Goal: Find specific page/section: Find specific page/section

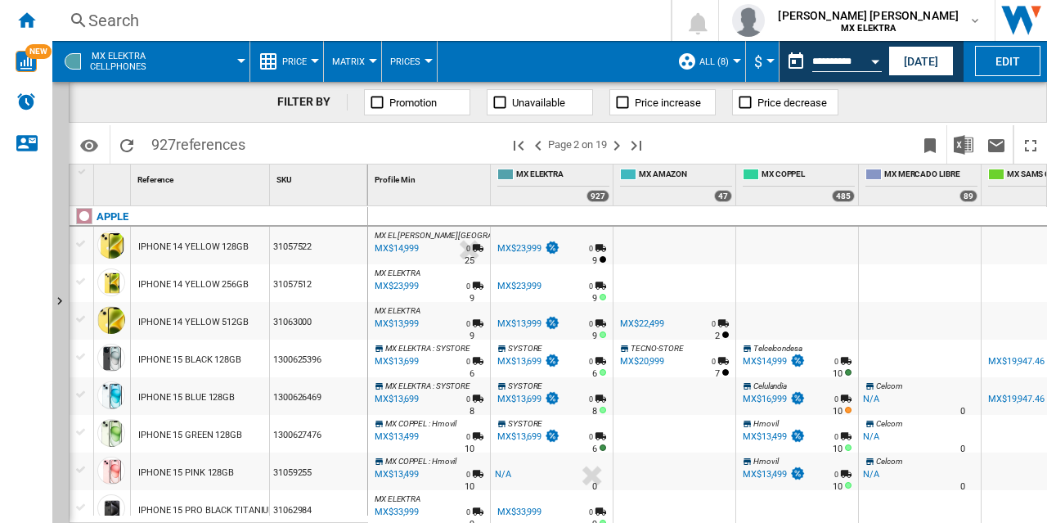
scroll to position [1086, 0]
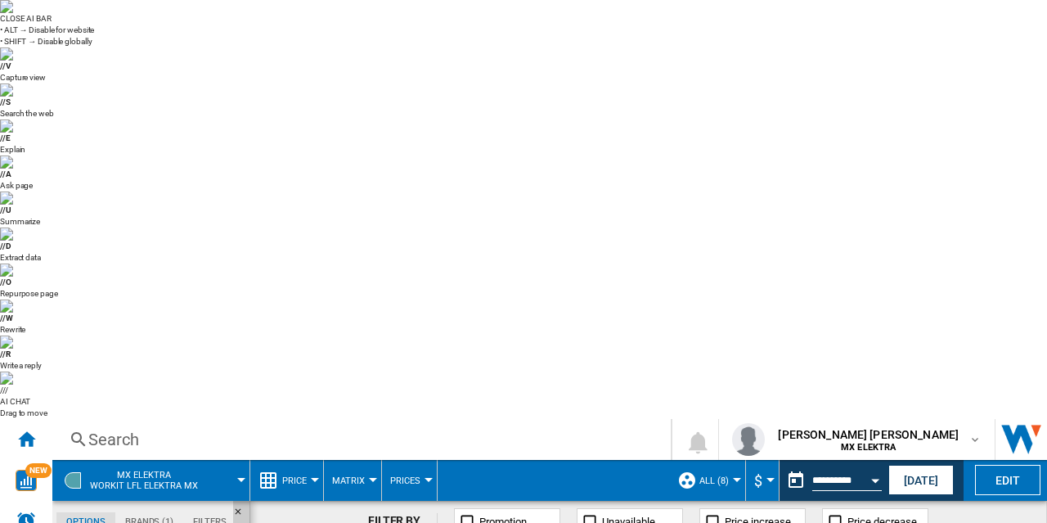
click at [191, 469] on span "MX ELEKTRA Workit lfl elektra mx" at bounding box center [144, 479] width 108 height 21
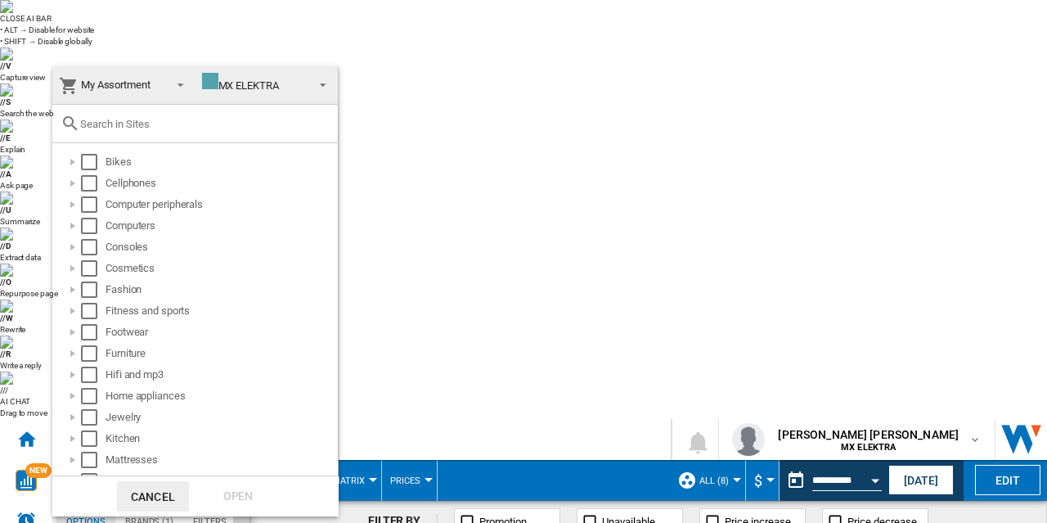
click at [2, 30] on md-backdrop at bounding box center [523, 261] width 1047 height 523
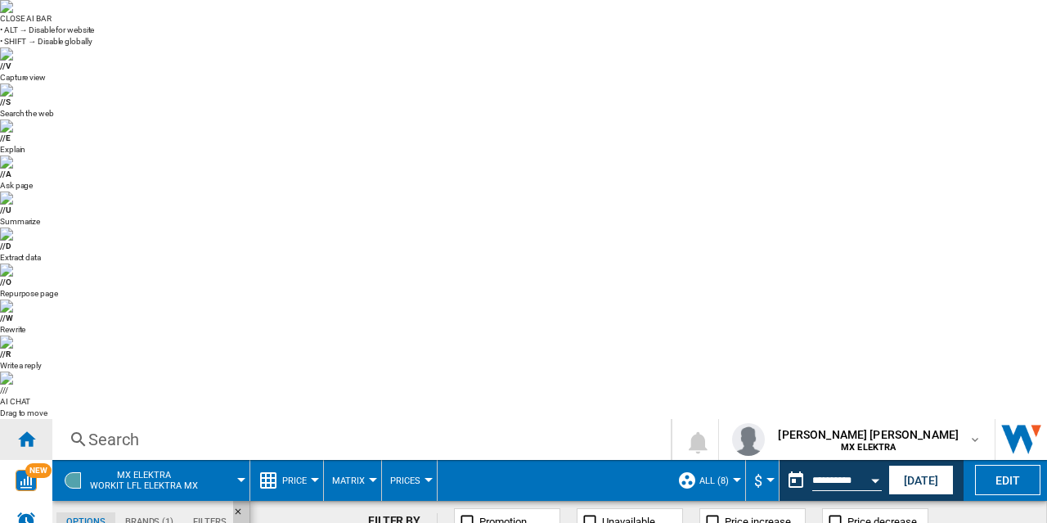
click at [29, 429] on ng-md-icon "Home" at bounding box center [26, 439] width 20 height 20
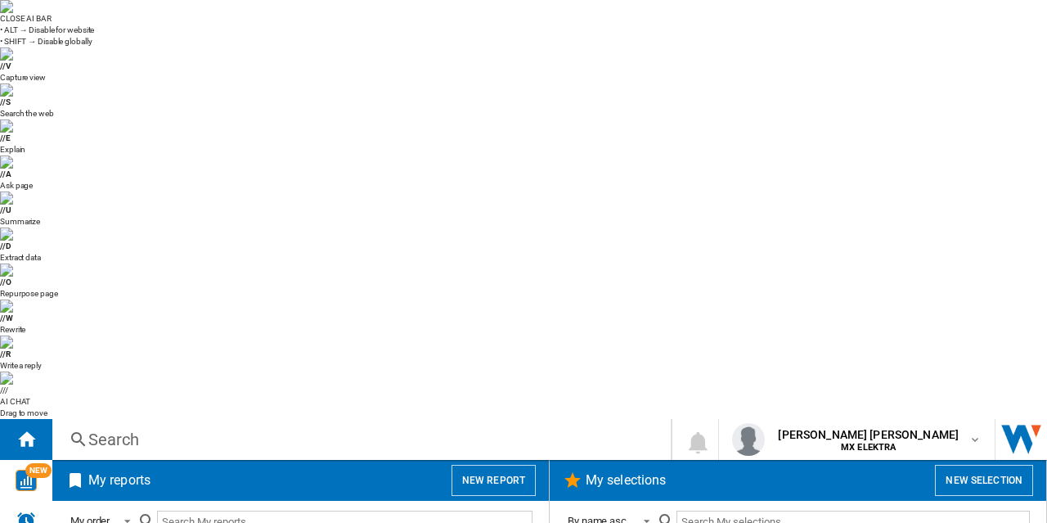
scroll to position [1278, 0]
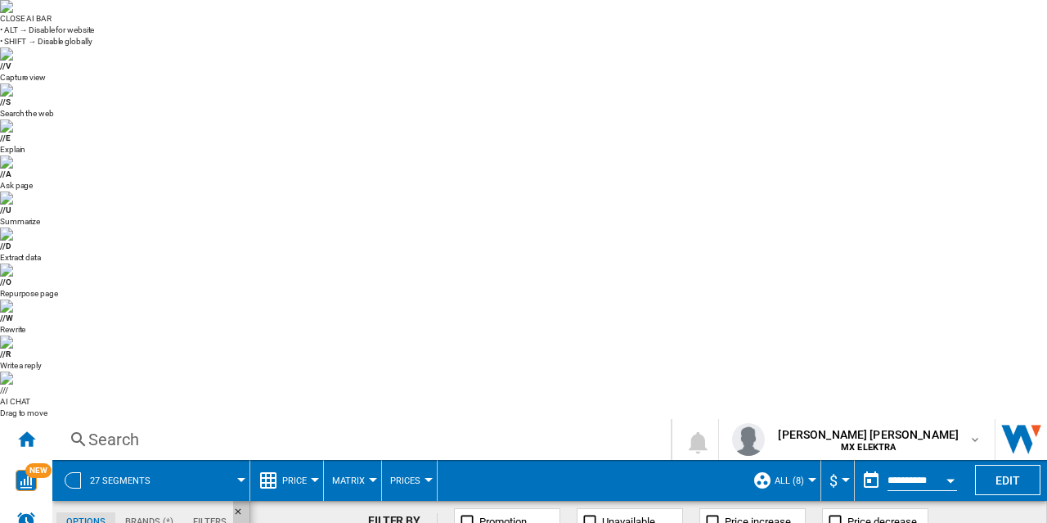
scroll to position [0, 483]
click at [295, 475] on span "Price" at bounding box center [294, 480] width 25 height 11
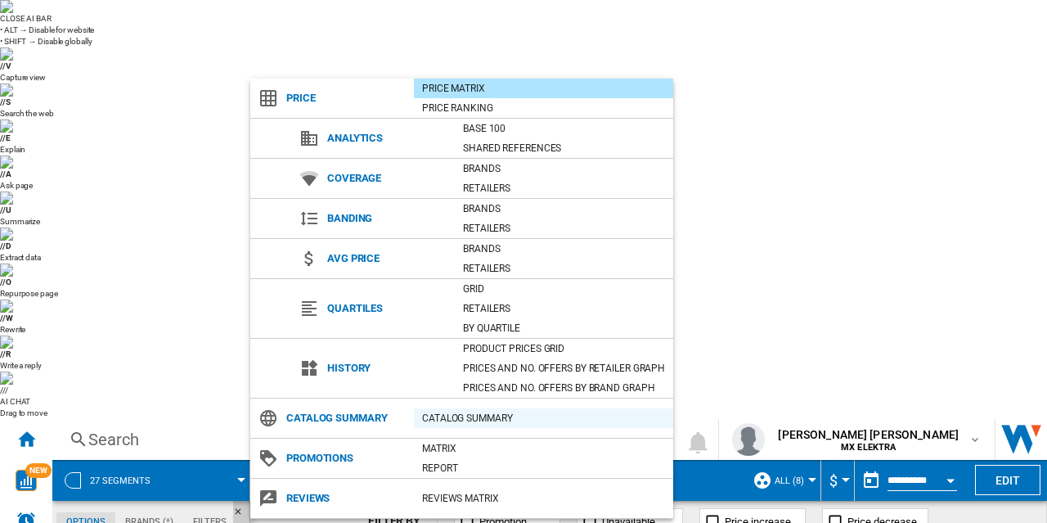
click at [486, 413] on div "Catalog Summary" at bounding box center [543, 418] width 259 height 16
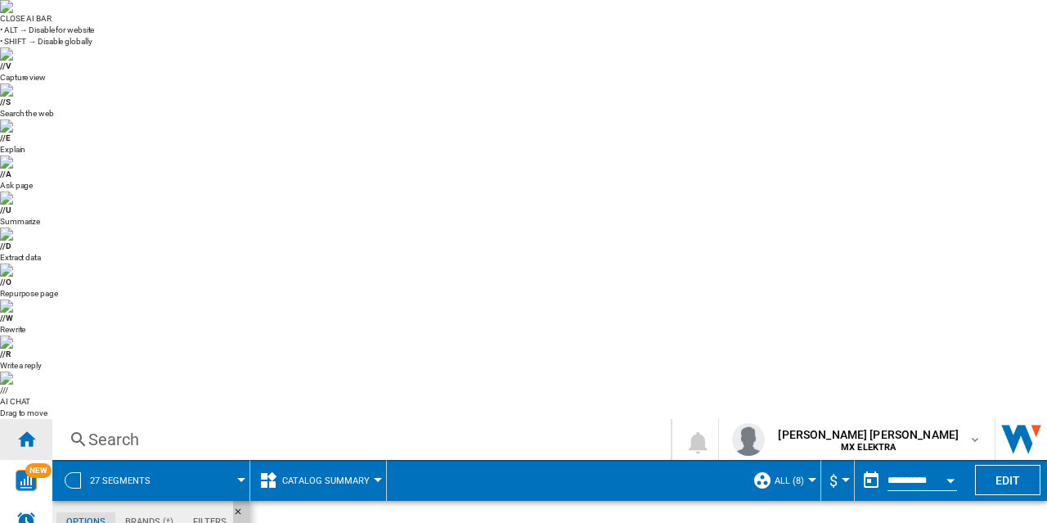
click at [31, 429] on ng-md-icon "Home" at bounding box center [26, 439] width 20 height 20
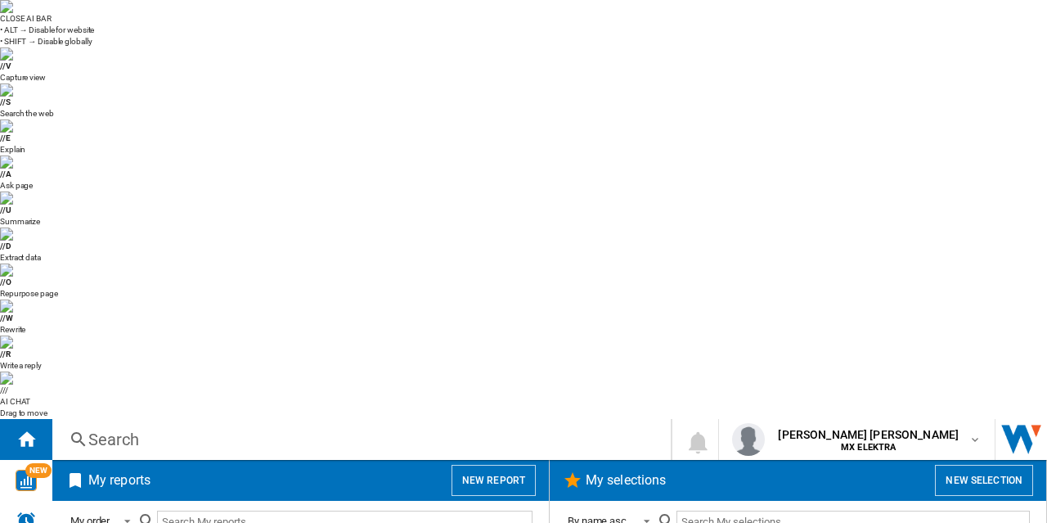
scroll to position [1278, 0]
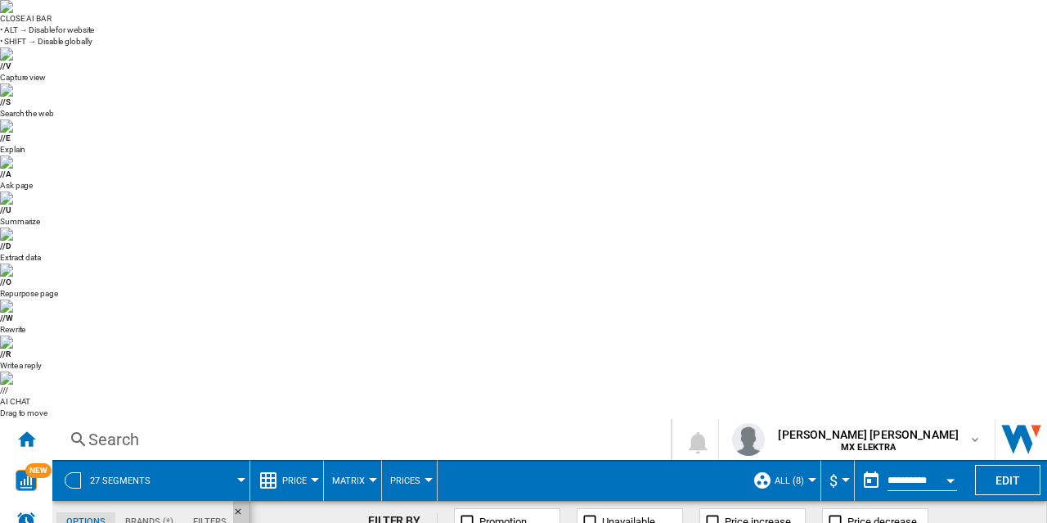
click at [317, 460] on md-menu "Price Price Price Matrix Price Ranking Analytics Base 100 Shared references Cov…" at bounding box center [287, 480] width 74 height 41
click at [306, 460] on button "Price" at bounding box center [298, 480] width 33 height 41
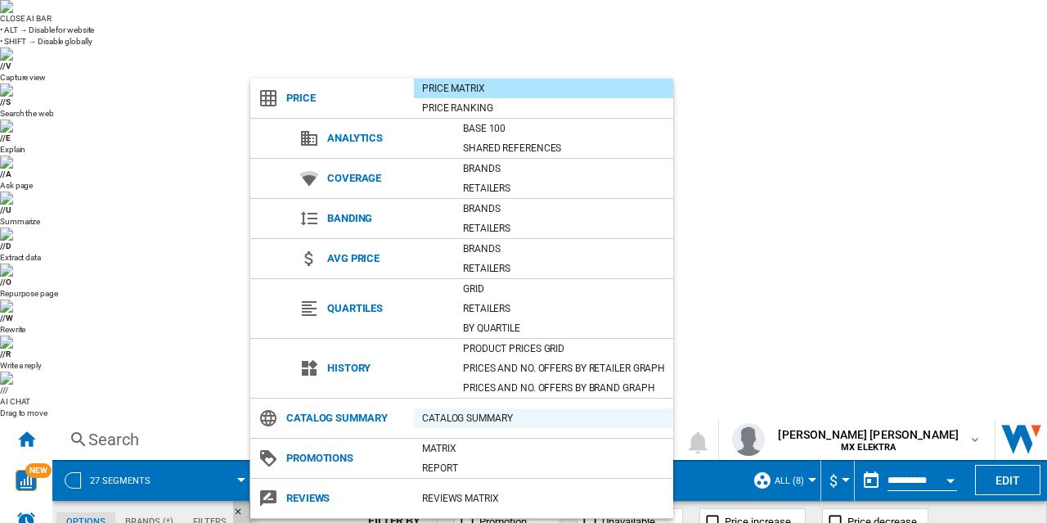
click at [451, 418] on div "Catalog Summary" at bounding box center [543, 418] width 259 height 16
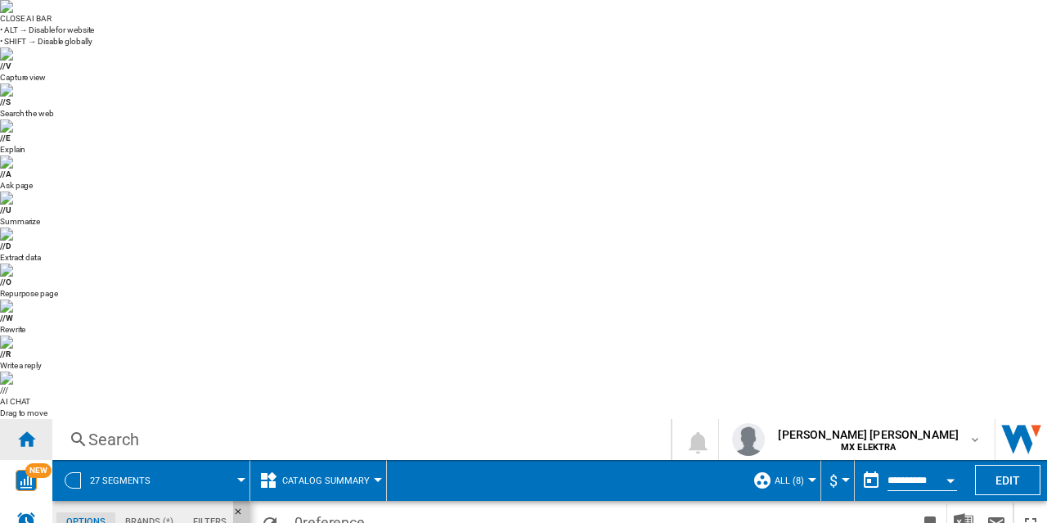
click at [36, 419] on div "Home" at bounding box center [26, 439] width 52 height 41
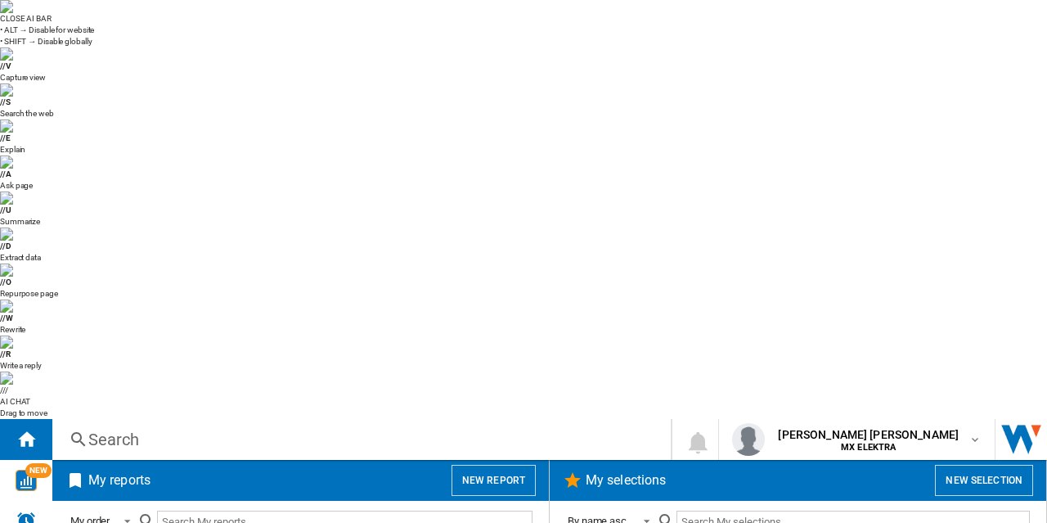
scroll to position [1278, 0]
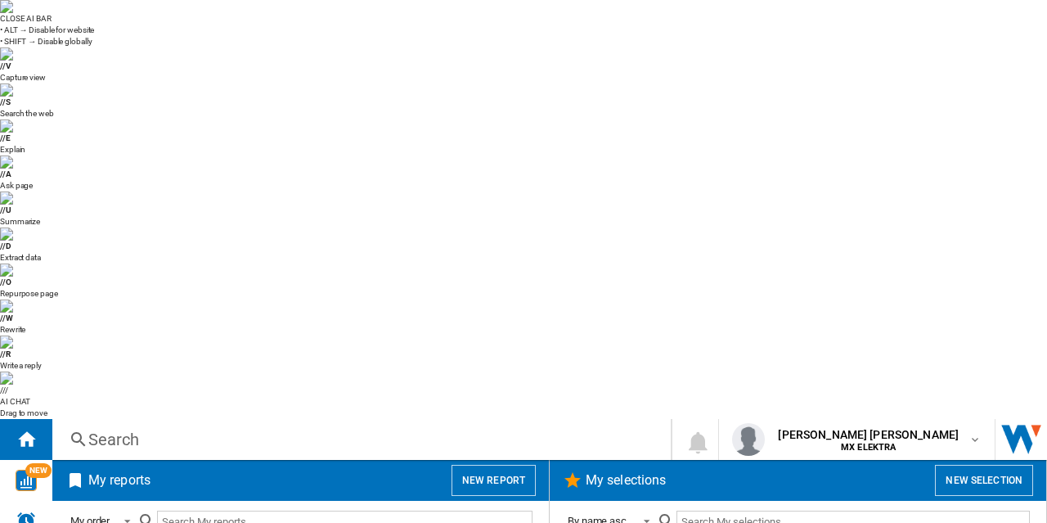
scroll to position [1190, 0]
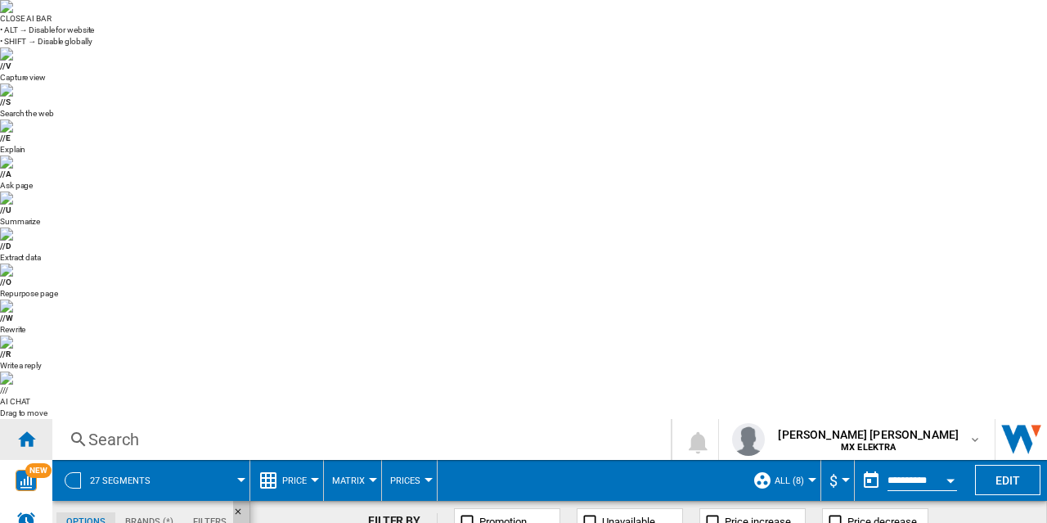
click at [36, 419] on div "Home" at bounding box center [26, 439] width 52 height 41
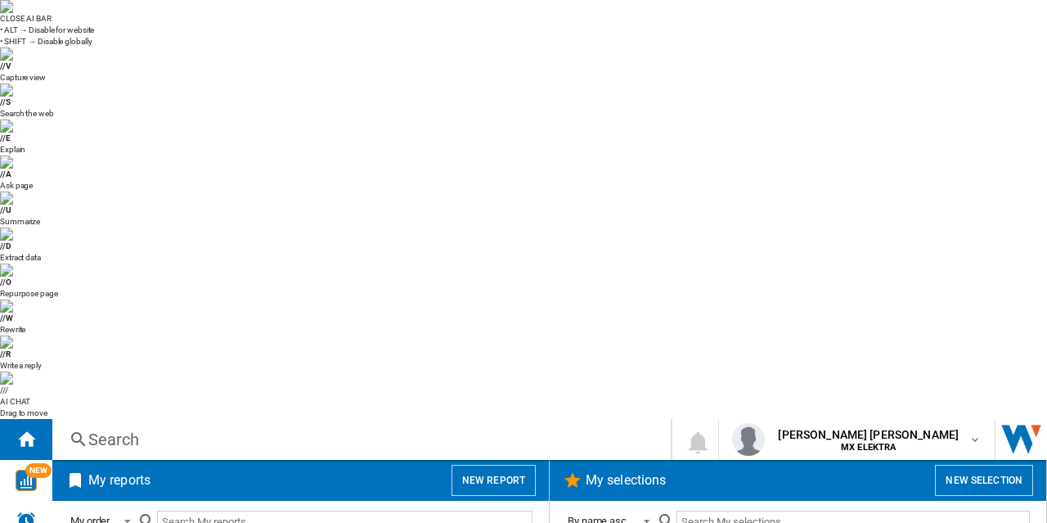
scroll to position [1190, 0]
